Goal: Use online tool/utility

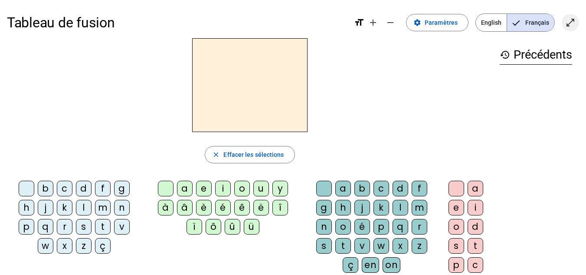
click at [569, 21] on mat-icon "open_in_full" at bounding box center [570, 22] width 10 height 10
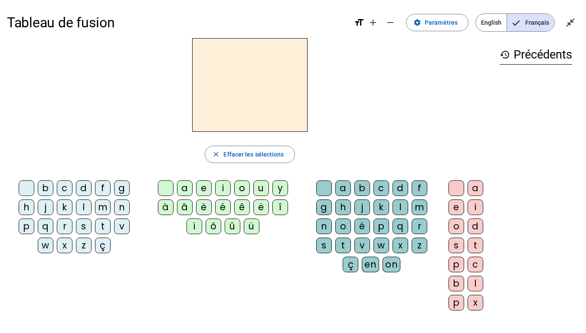
click at [27, 226] on div "p" at bounding box center [27, 227] width 16 height 16
click at [206, 204] on div "è" at bounding box center [204, 208] width 16 height 16
click at [420, 224] on div "r" at bounding box center [420, 227] width 16 height 16
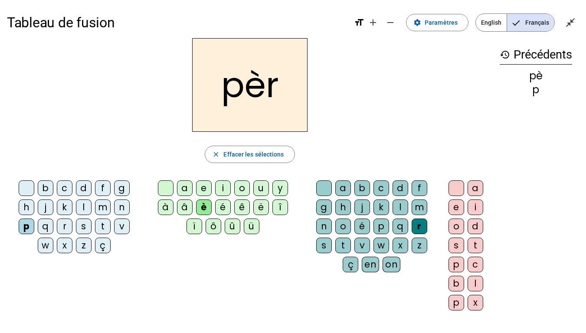
click at [458, 204] on div "e" at bounding box center [456, 208] width 16 height 16
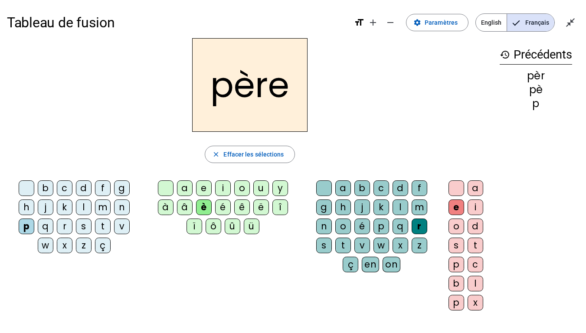
click at [106, 210] on div "m" at bounding box center [103, 208] width 16 height 16
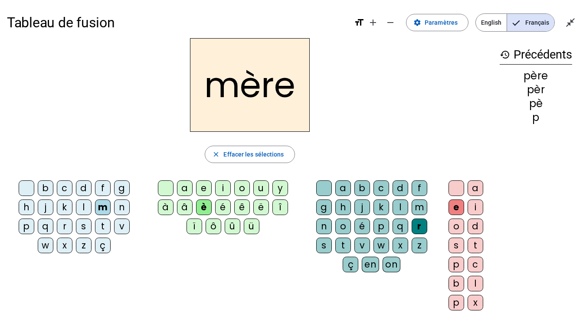
click at [121, 187] on div "g" at bounding box center [122, 188] width 16 height 16
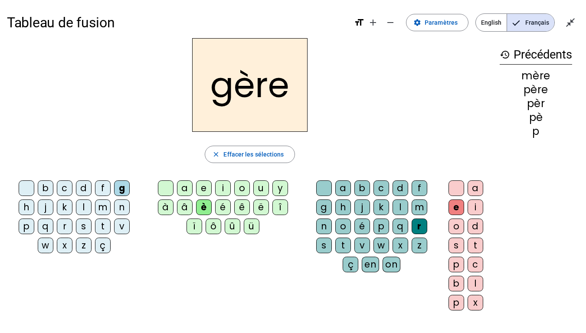
click at [188, 187] on div "a" at bounding box center [185, 188] width 16 height 16
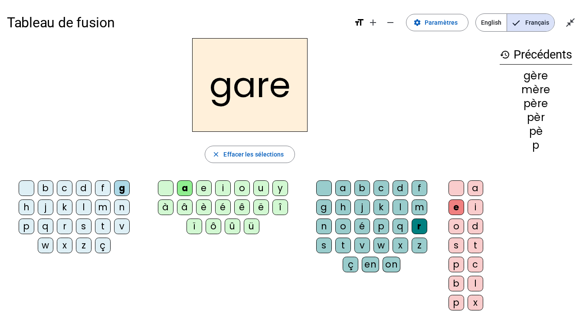
click at [324, 202] on div "g" at bounding box center [324, 208] width 16 height 16
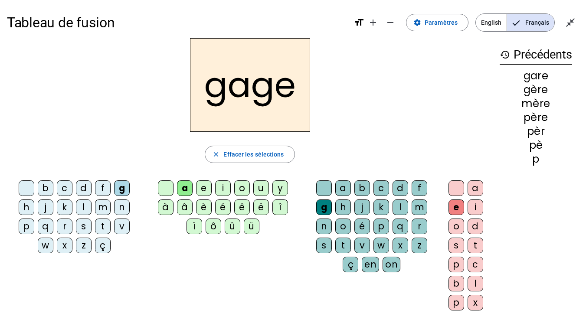
click at [85, 226] on div "s" at bounding box center [84, 227] width 16 height 16
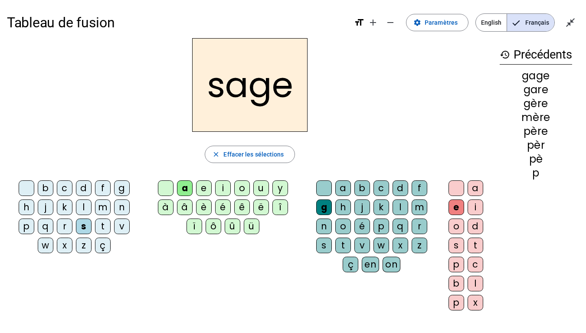
click at [29, 224] on div "p" at bounding box center [27, 227] width 16 height 16
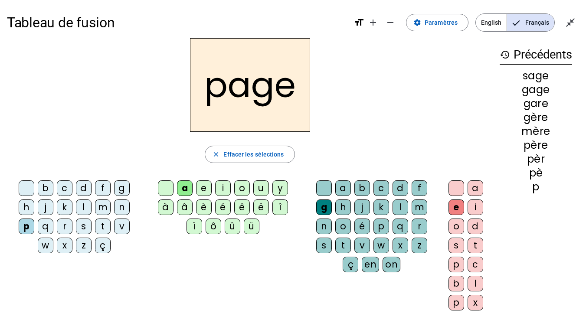
click at [225, 187] on div "i" at bounding box center [223, 188] width 16 height 16
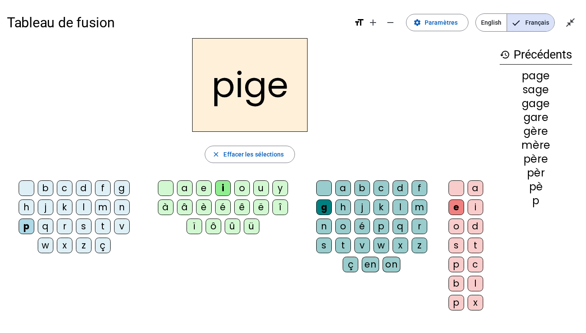
click at [104, 186] on div "f" at bounding box center [103, 188] width 16 height 16
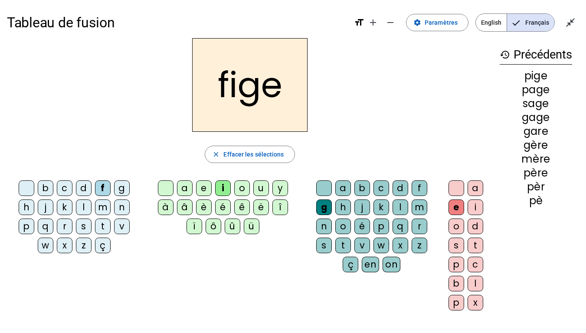
click at [399, 240] on div "x" at bounding box center [401, 246] width 16 height 16
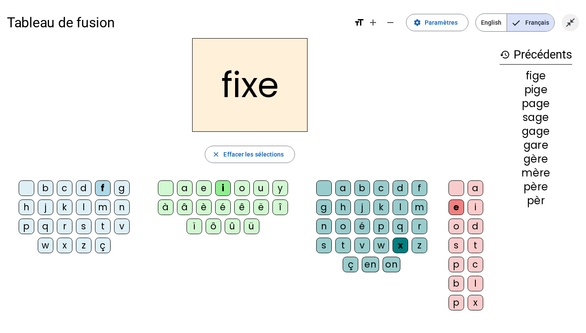
click at [570, 25] on mat-icon "close_fullscreen" at bounding box center [570, 22] width 10 height 10
